Goal: Task Accomplishment & Management: Manage account settings

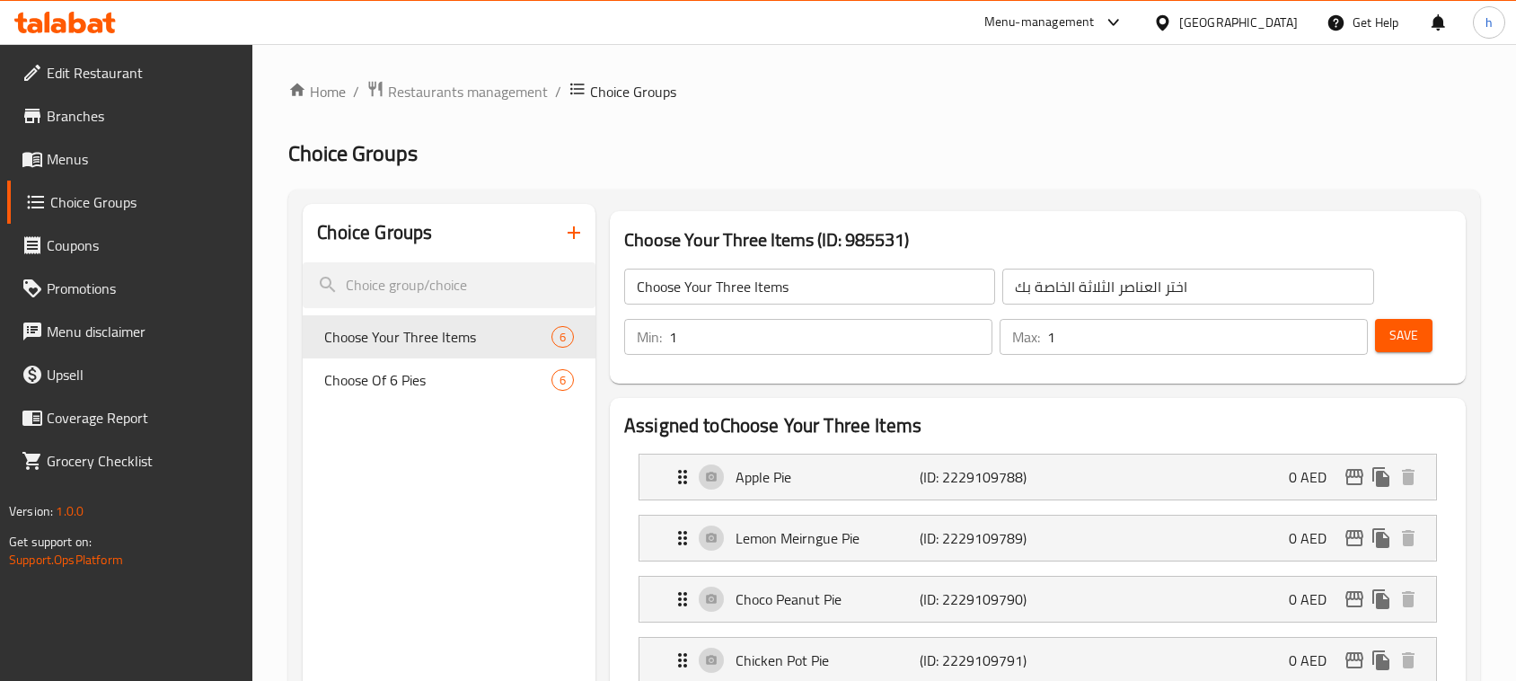
scroll to position [199, 0]
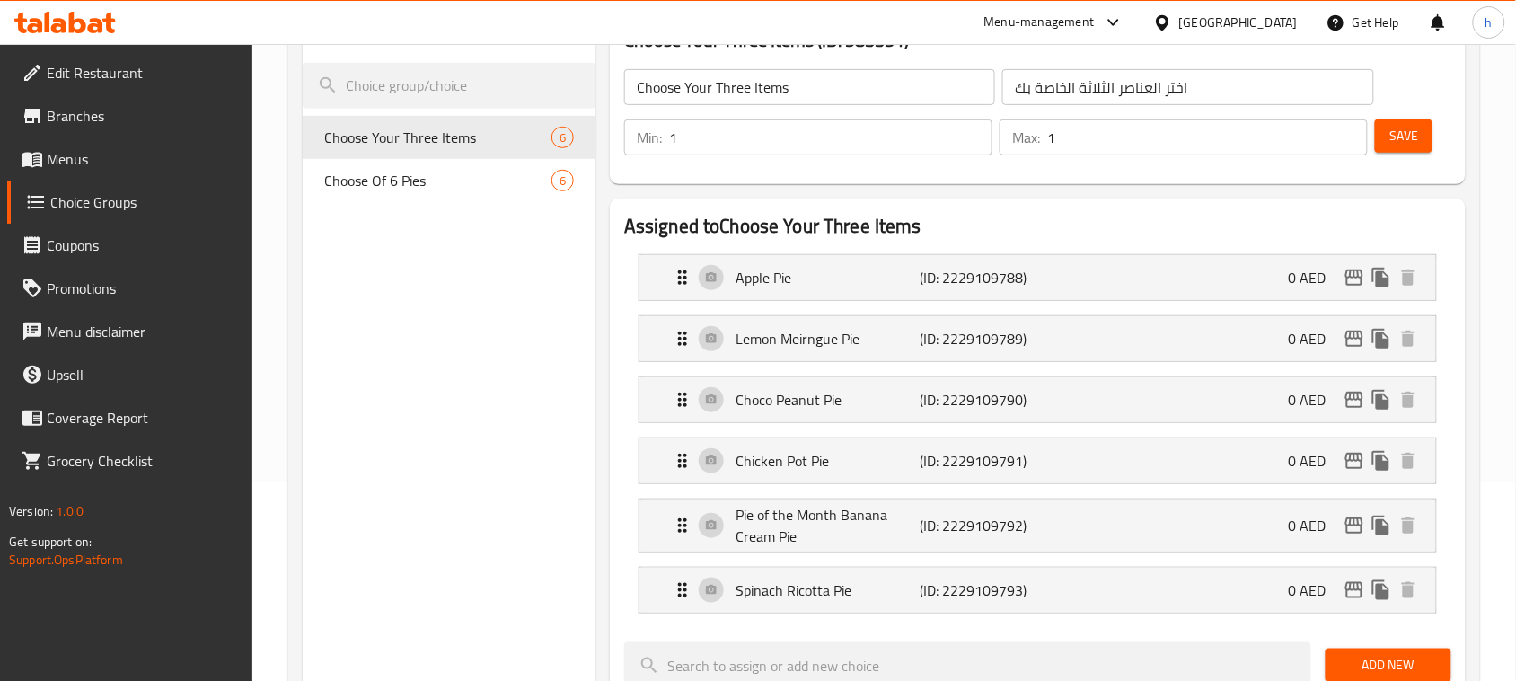
click at [69, 18] on icon at bounding box center [77, 23] width 17 height 22
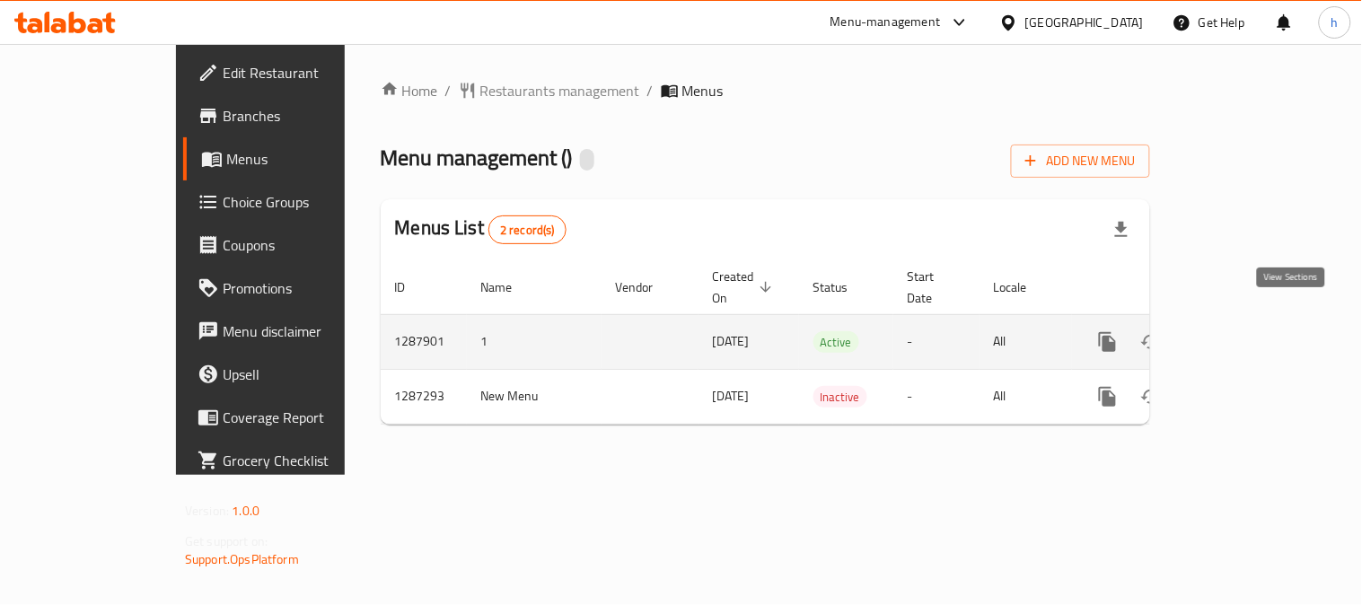
click at [1248, 331] on icon "enhanced table" at bounding box center [1238, 342] width 22 height 22
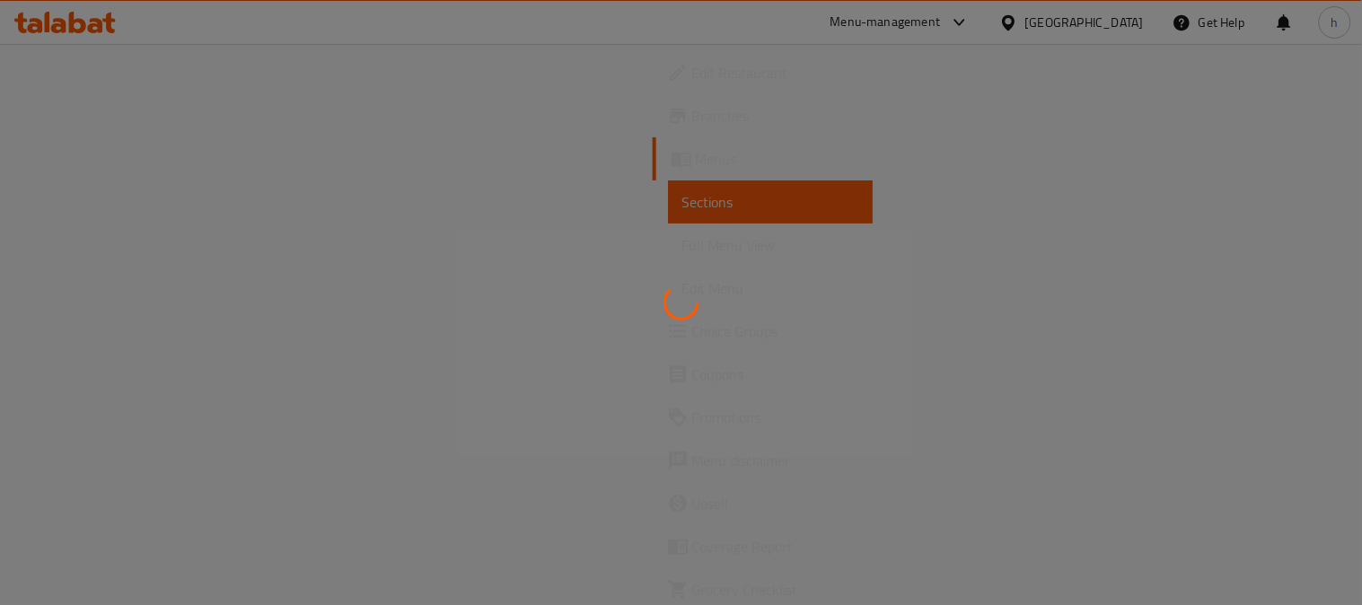
click at [97, 329] on div at bounding box center [681, 302] width 1362 height 605
click at [85, 330] on div at bounding box center [681, 302] width 1362 height 605
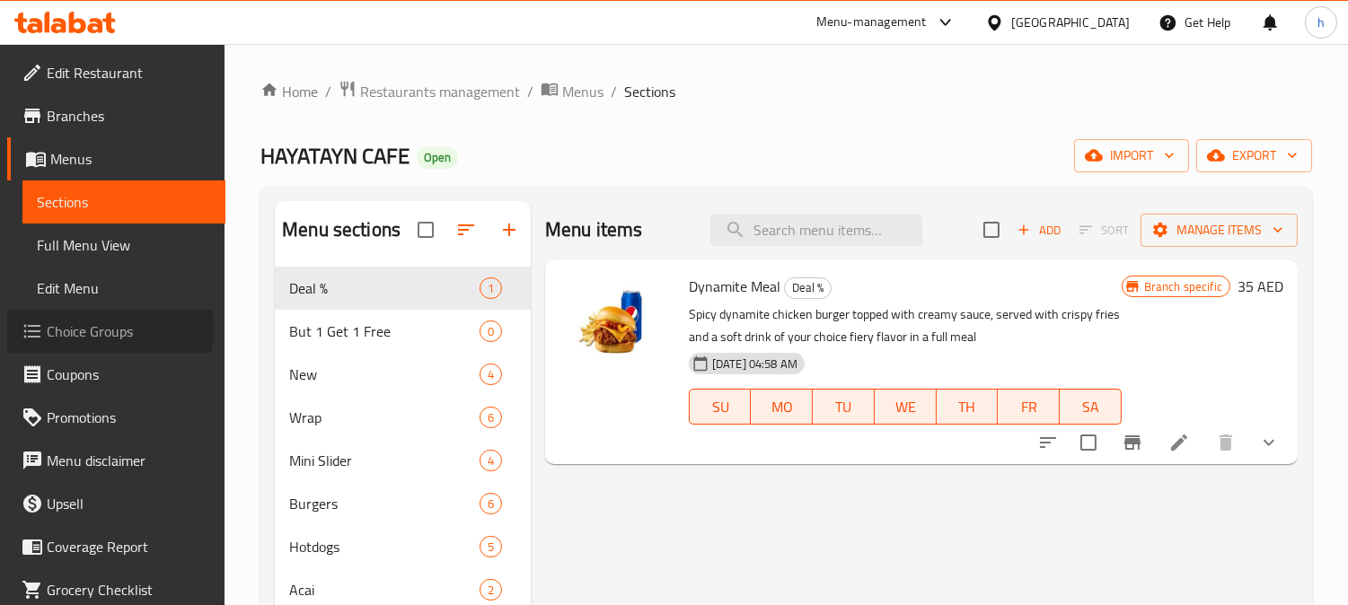
click at [90, 330] on span "Choice Groups" at bounding box center [129, 332] width 164 height 22
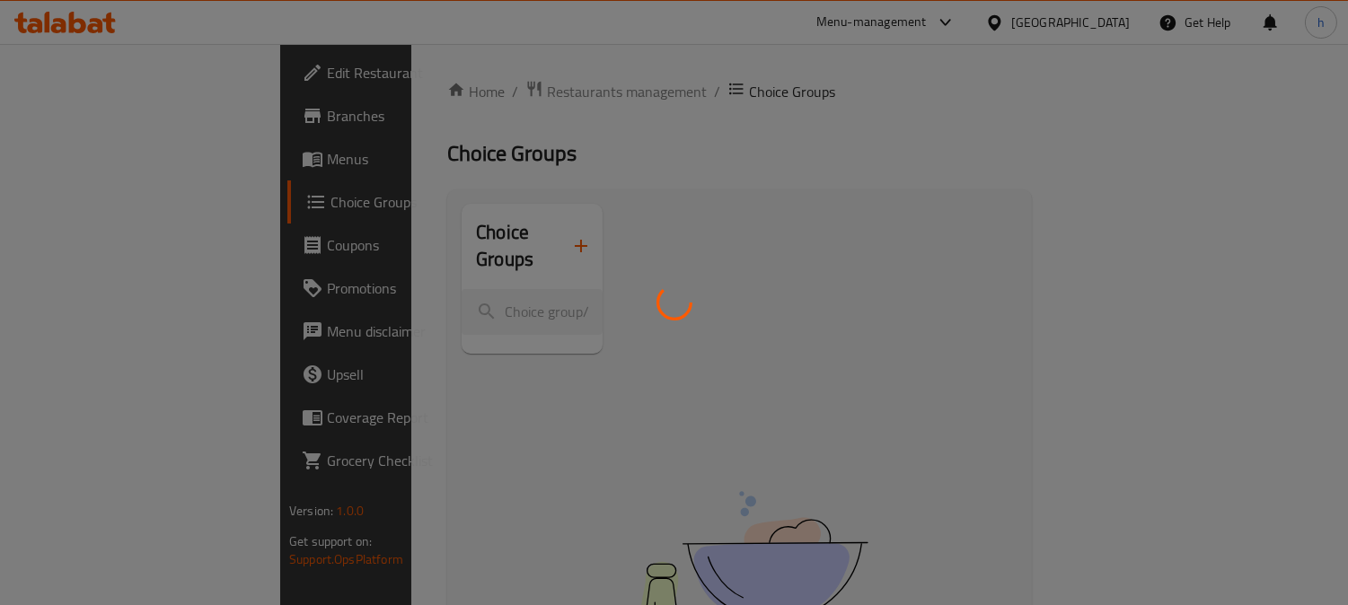
scroll to position [100, 0]
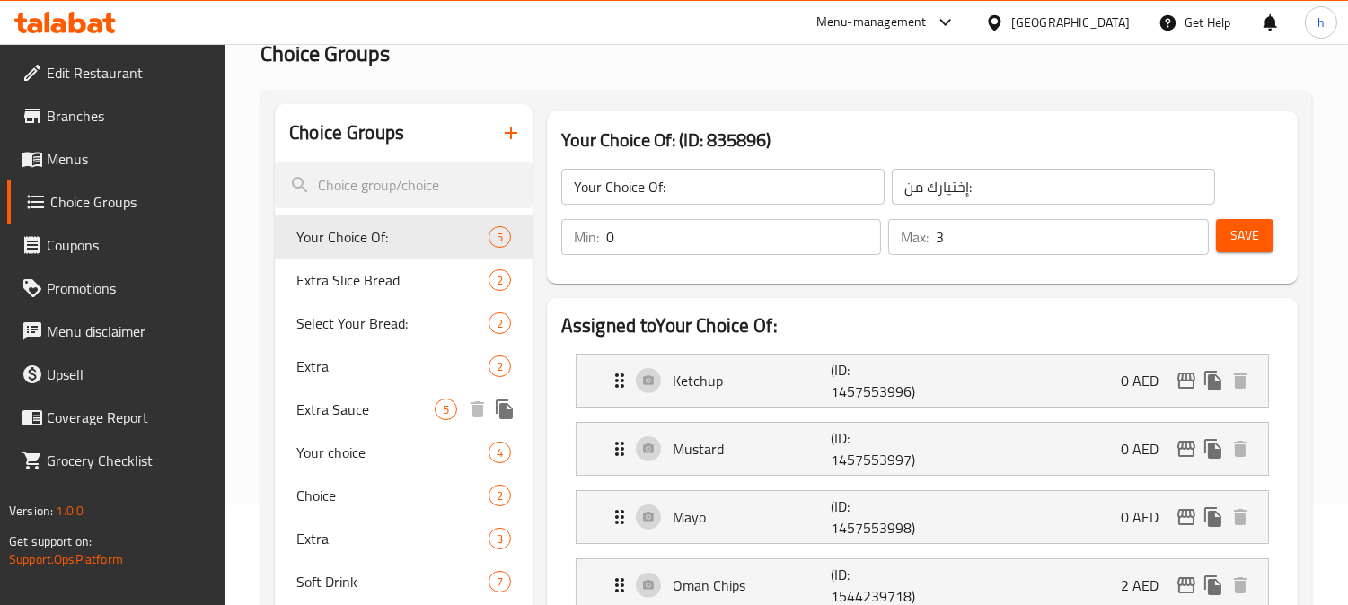
click at [321, 401] on span "Extra Sauce" at bounding box center [365, 410] width 138 height 22
type input "Extra Sauce"
type input "صوص إضافي"
type input "5"
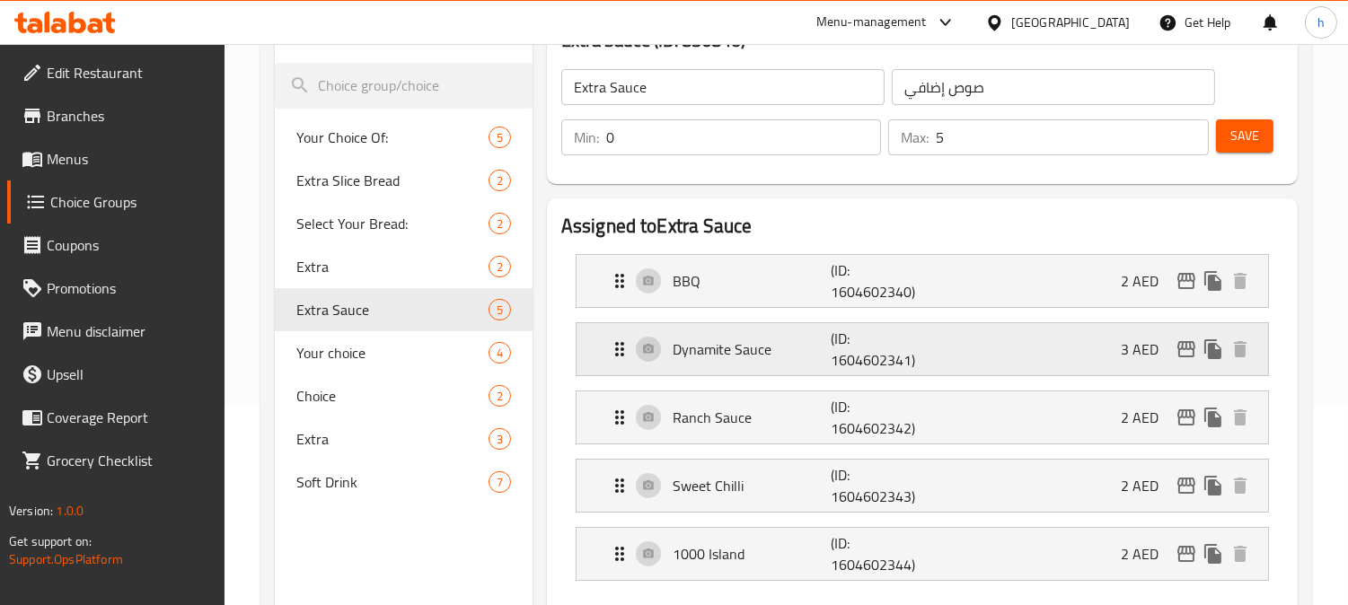
scroll to position [299, 0]
